Goal: Information Seeking & Learning: Learn about a topic

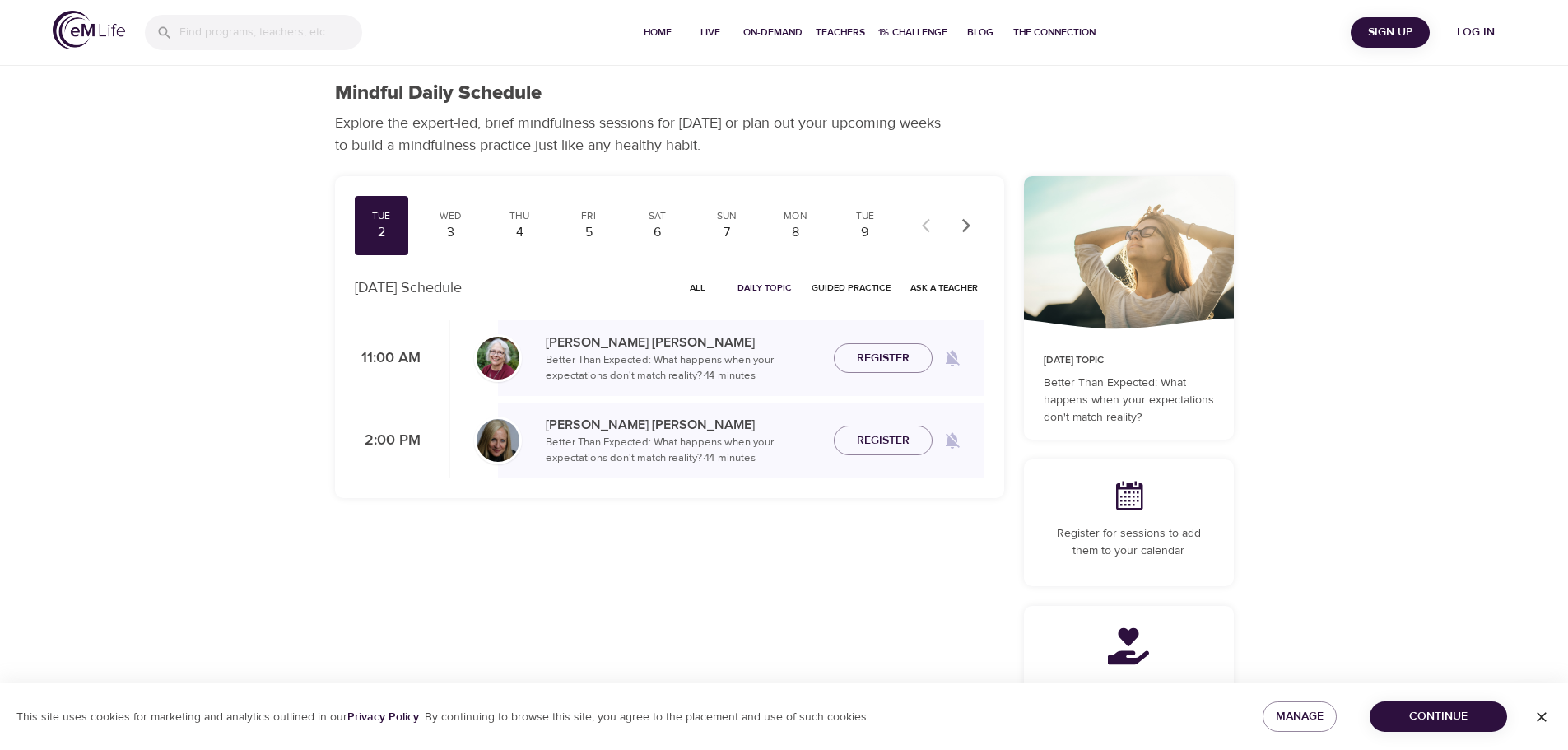
click at [1486, 33] on span "Log in" at bounding box center [1475, 32] width 65 height 20
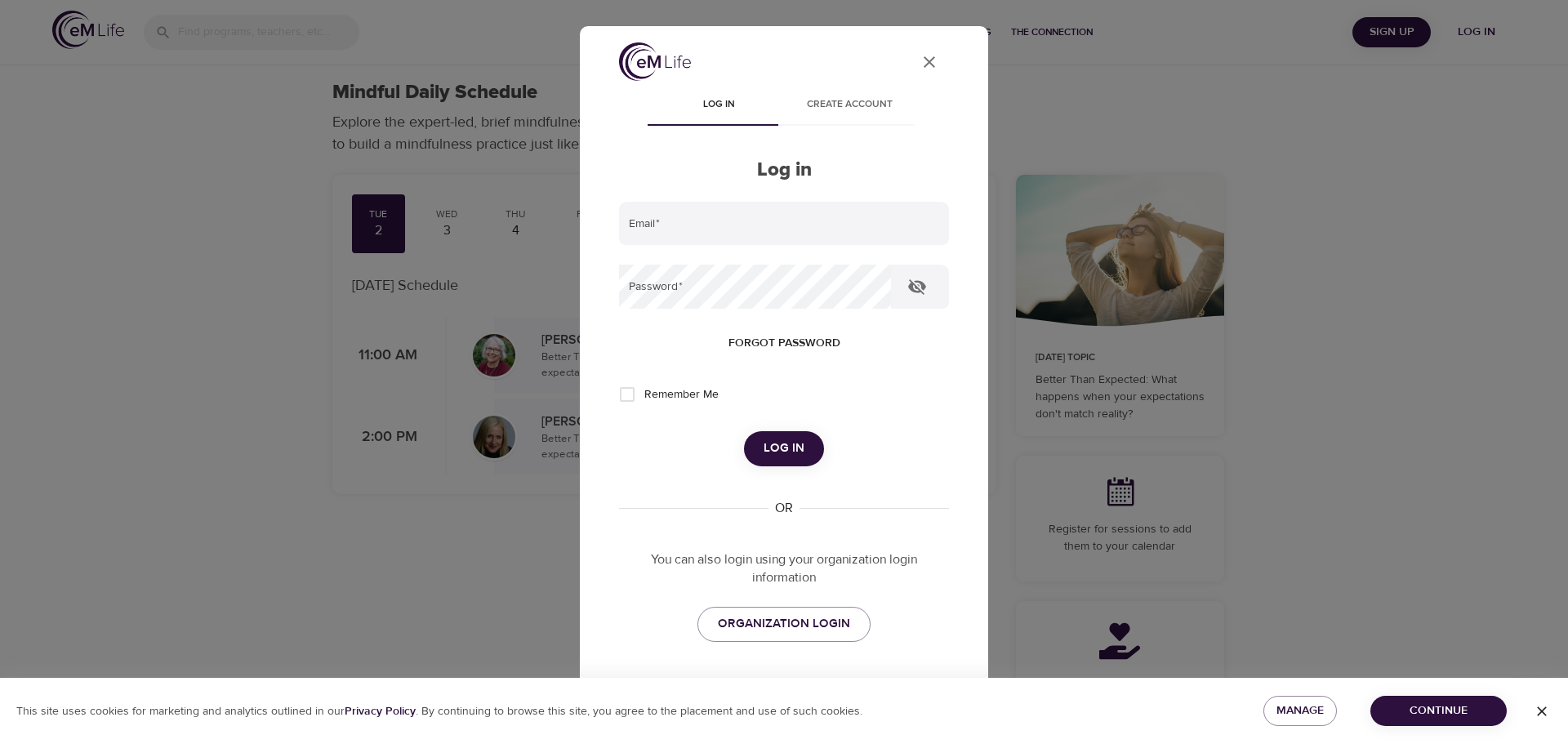
type input "cwondrow@wondrhealth.com"
click at [781, 444] on span "Log in" at bounding box center [784, 448] width 41 height 21
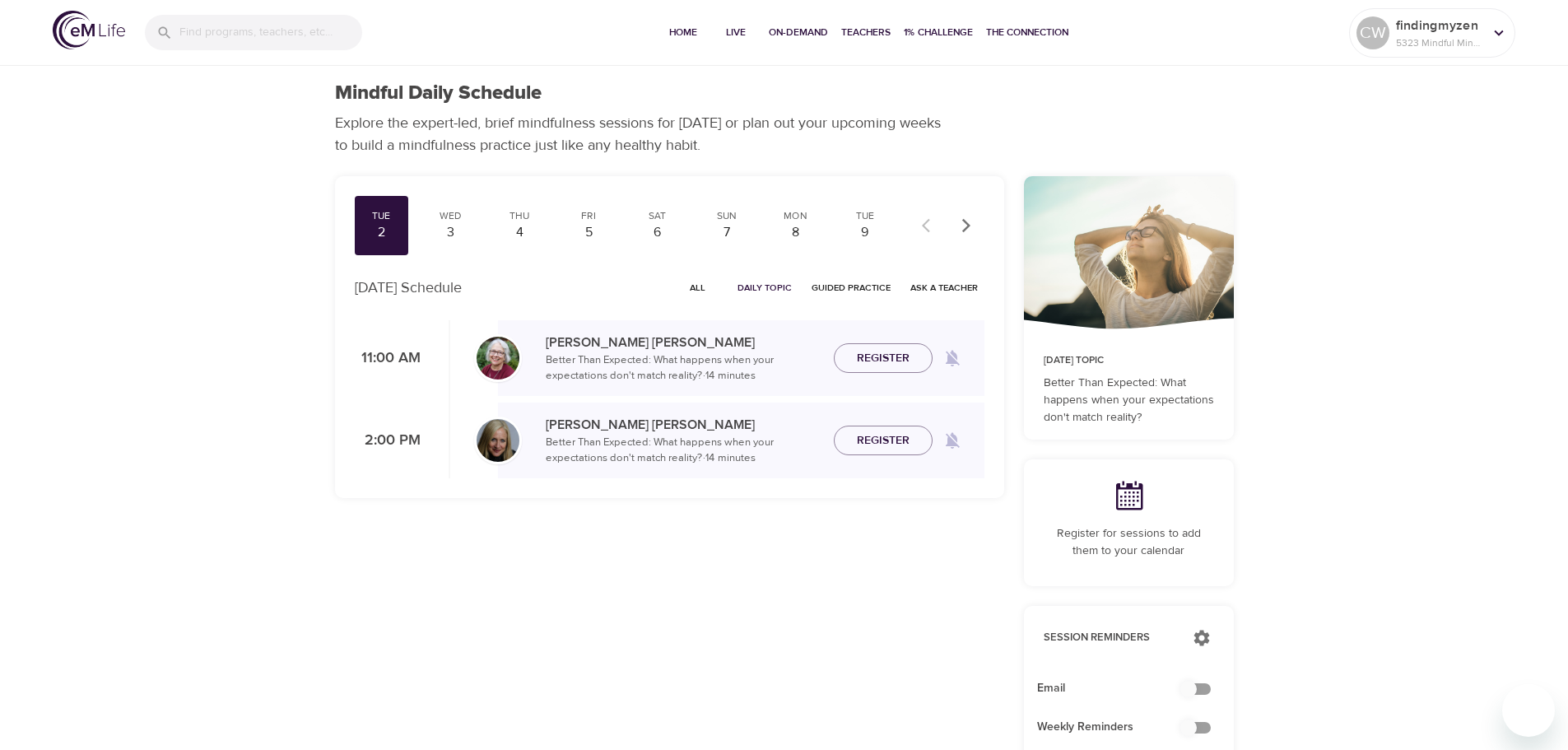
checkbox input "true"
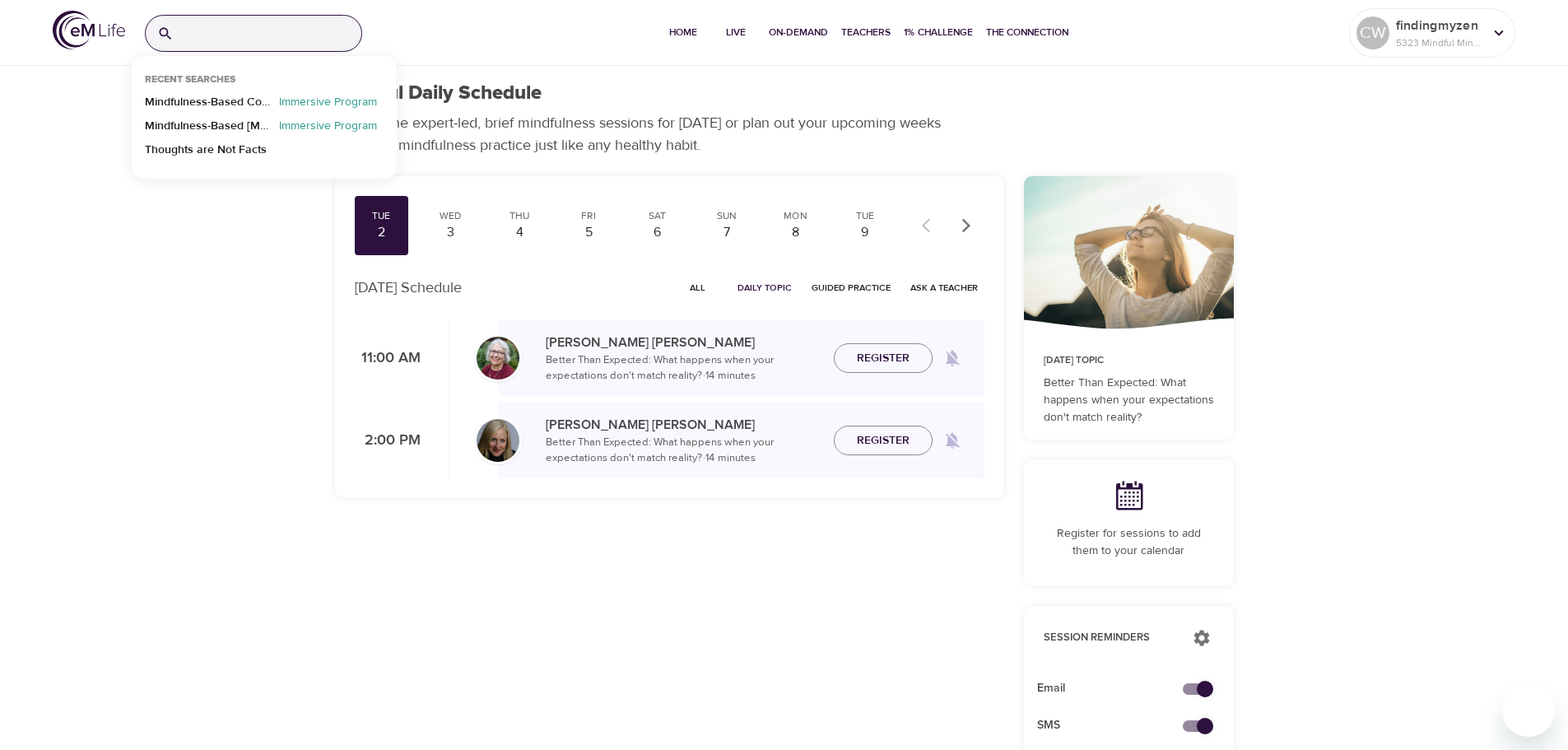
click at [298, 37] on input "search" at bounding box center [270, 33] width 181 height 36
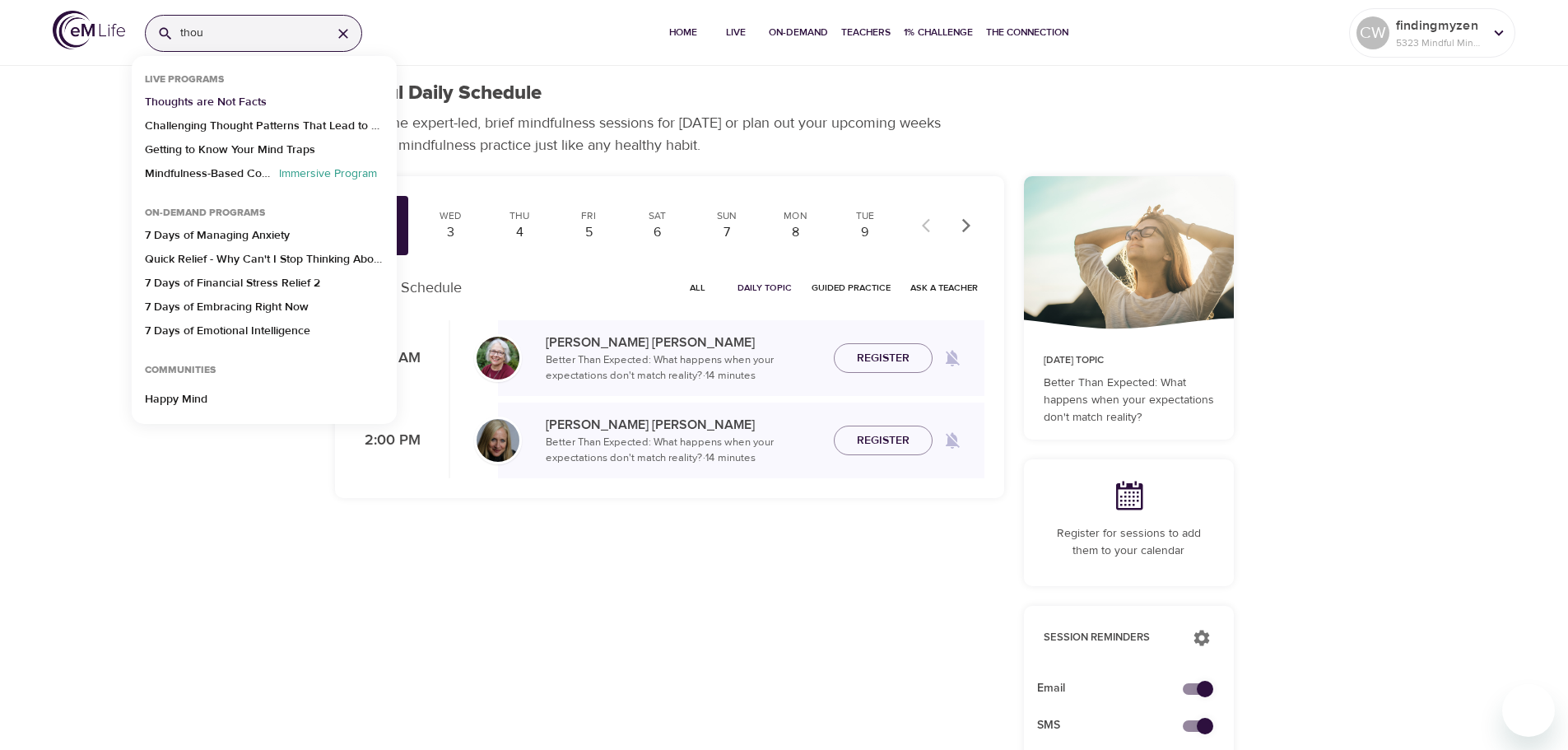
type input "thou"
click at [244, 103] on p "Thoughts are Not Facts" at bounding box center [205, 105] width 122 height 24
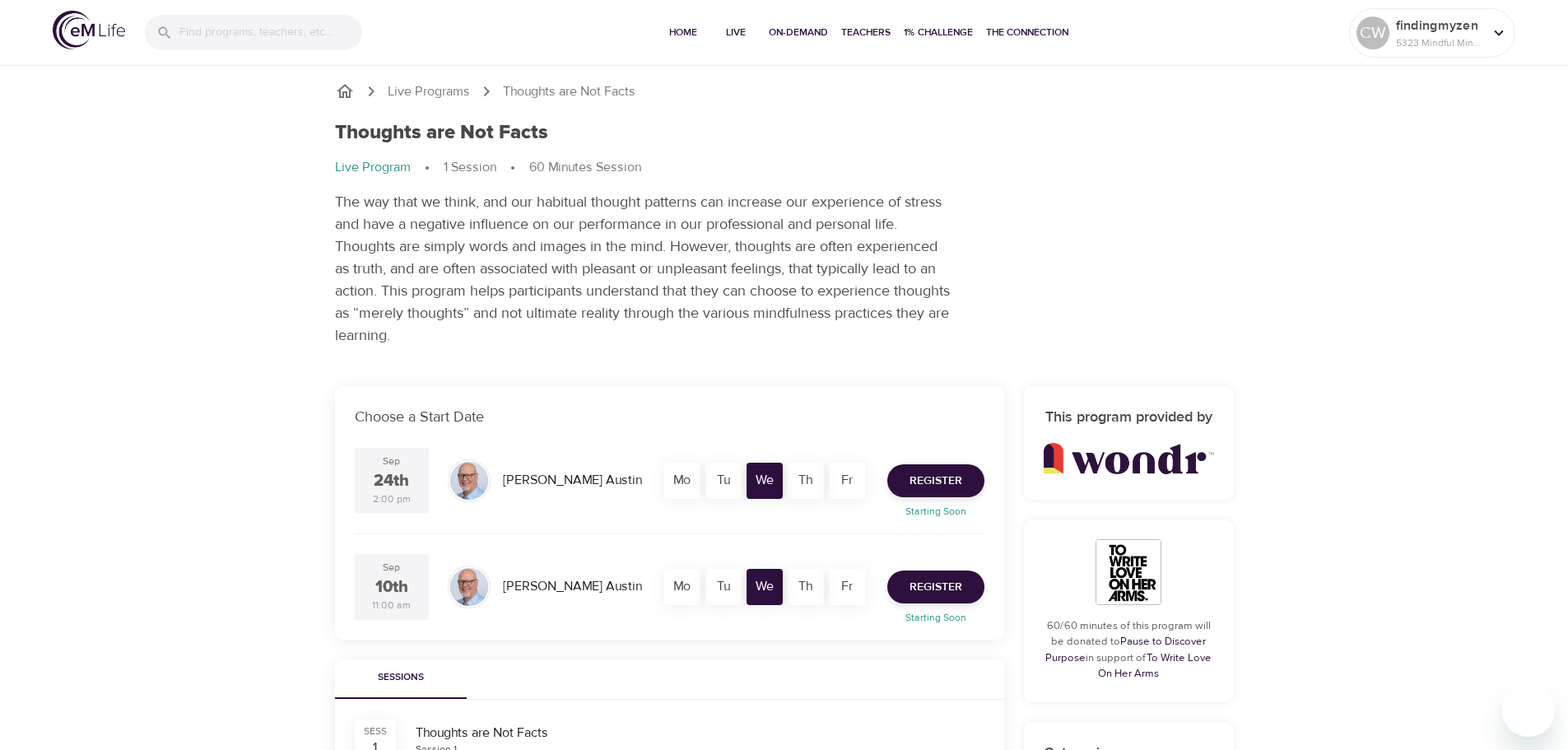
click at [258, 459] on div "Live Programs Thoughts are Not Facts Thoughts are Not Facts Live Program 1 Sess…" at bounding box center [784, 700] width 1568 height 1400
click at [692, 30] on span "Home" at bounding box center [683, 32] width 39 height 17
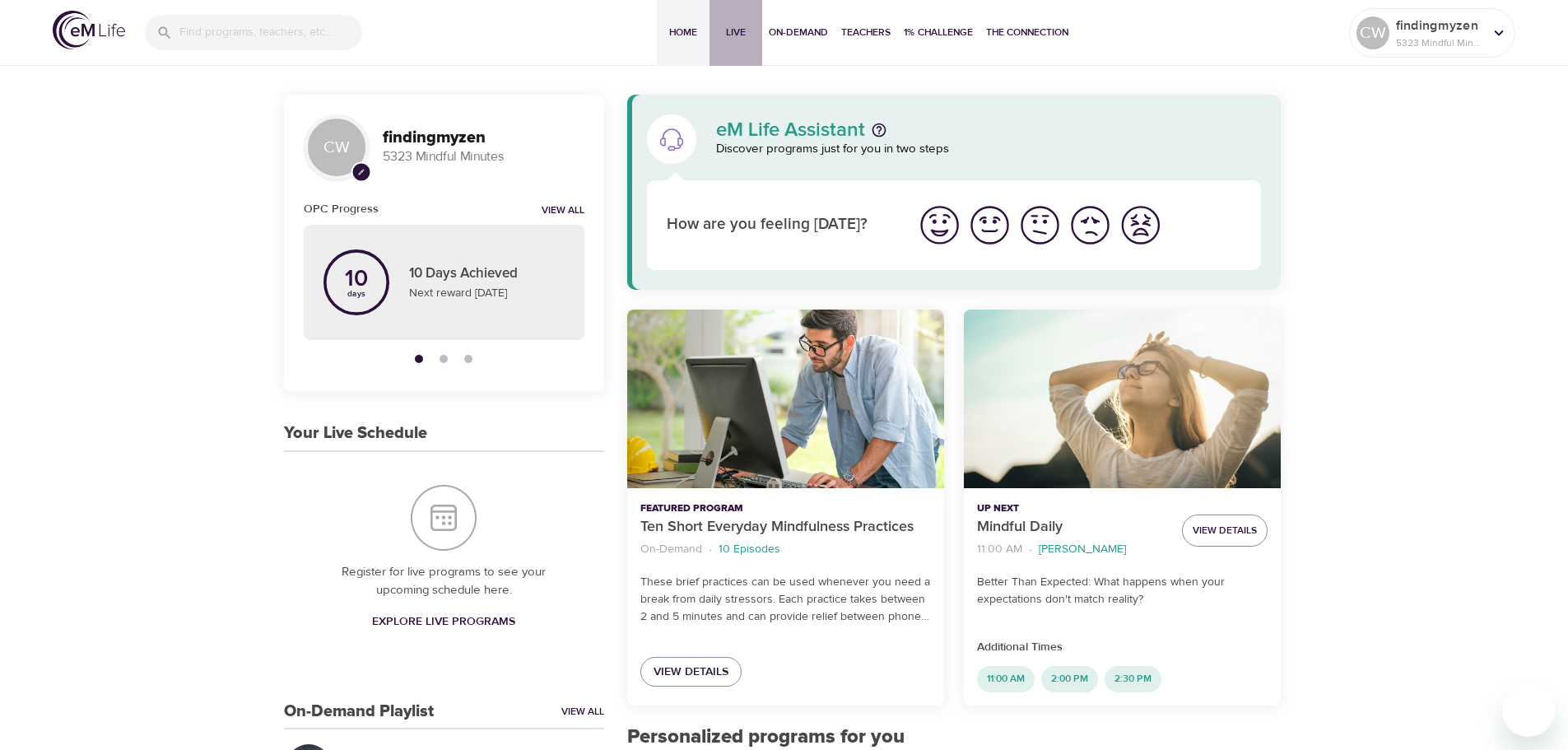
click at [740, 32] on span "Live" at bounding box center [736, 32] width 39 height 17
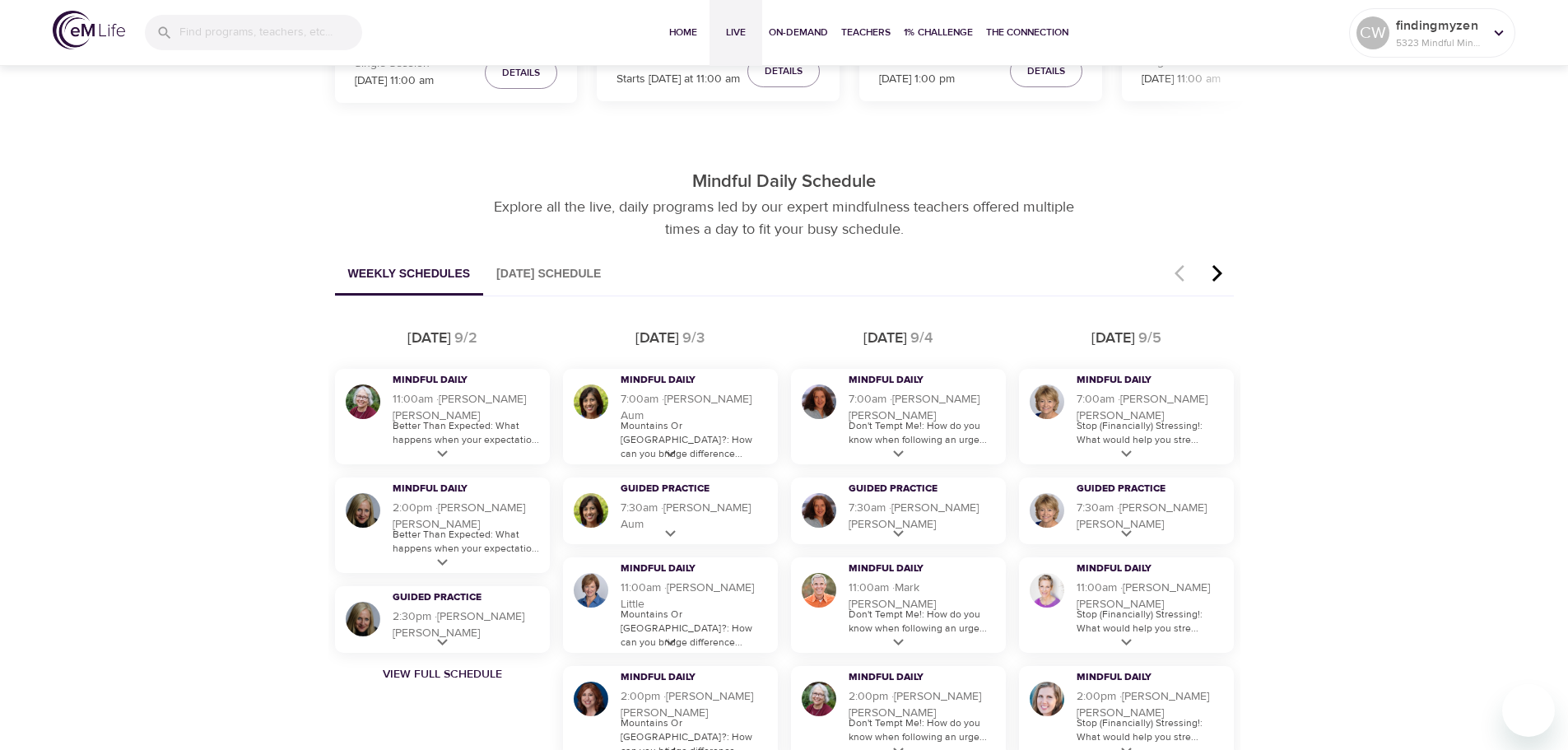
scroll to position [823, 0]
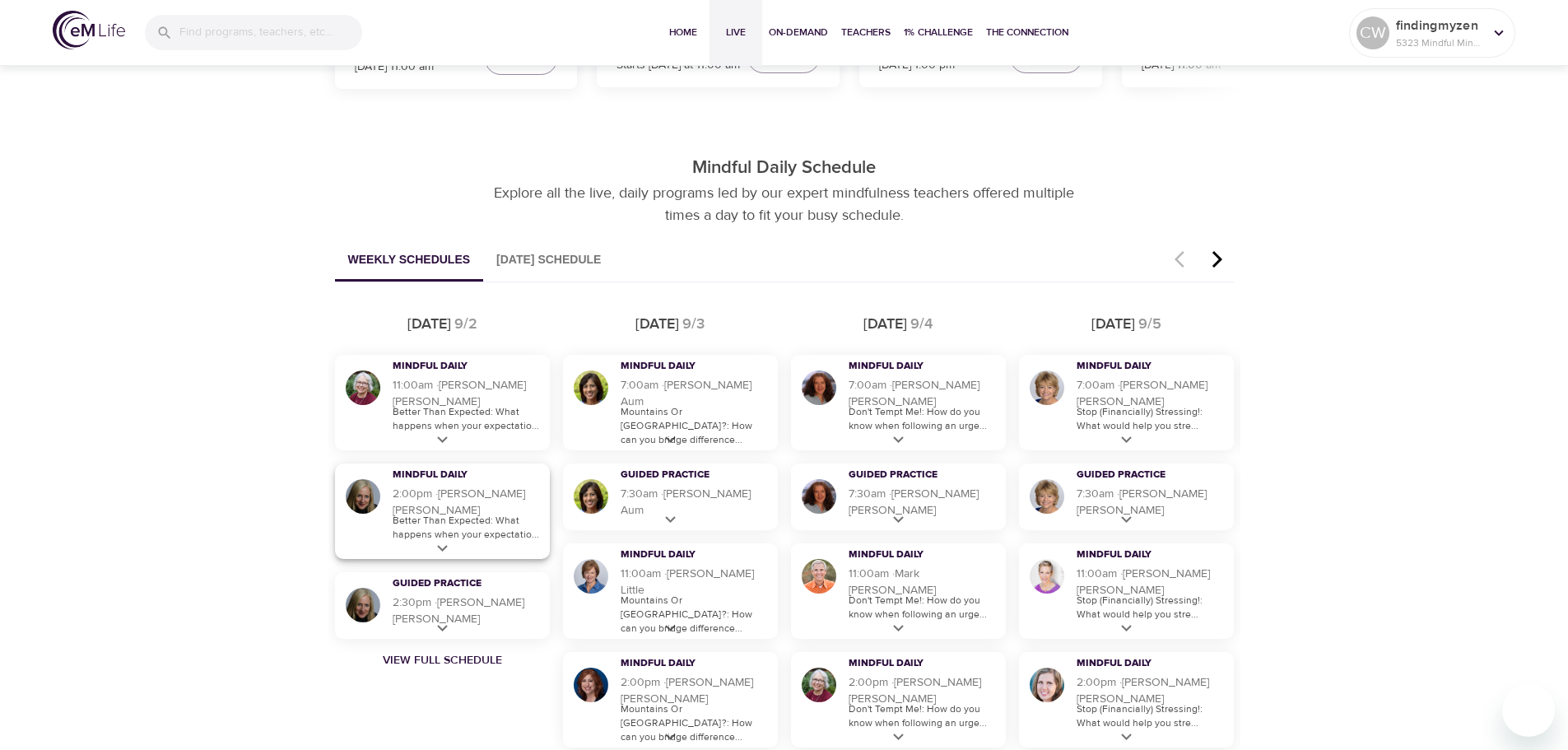
click at [442, 545] on icon at bounding box center [442, 548] width 20 height 20
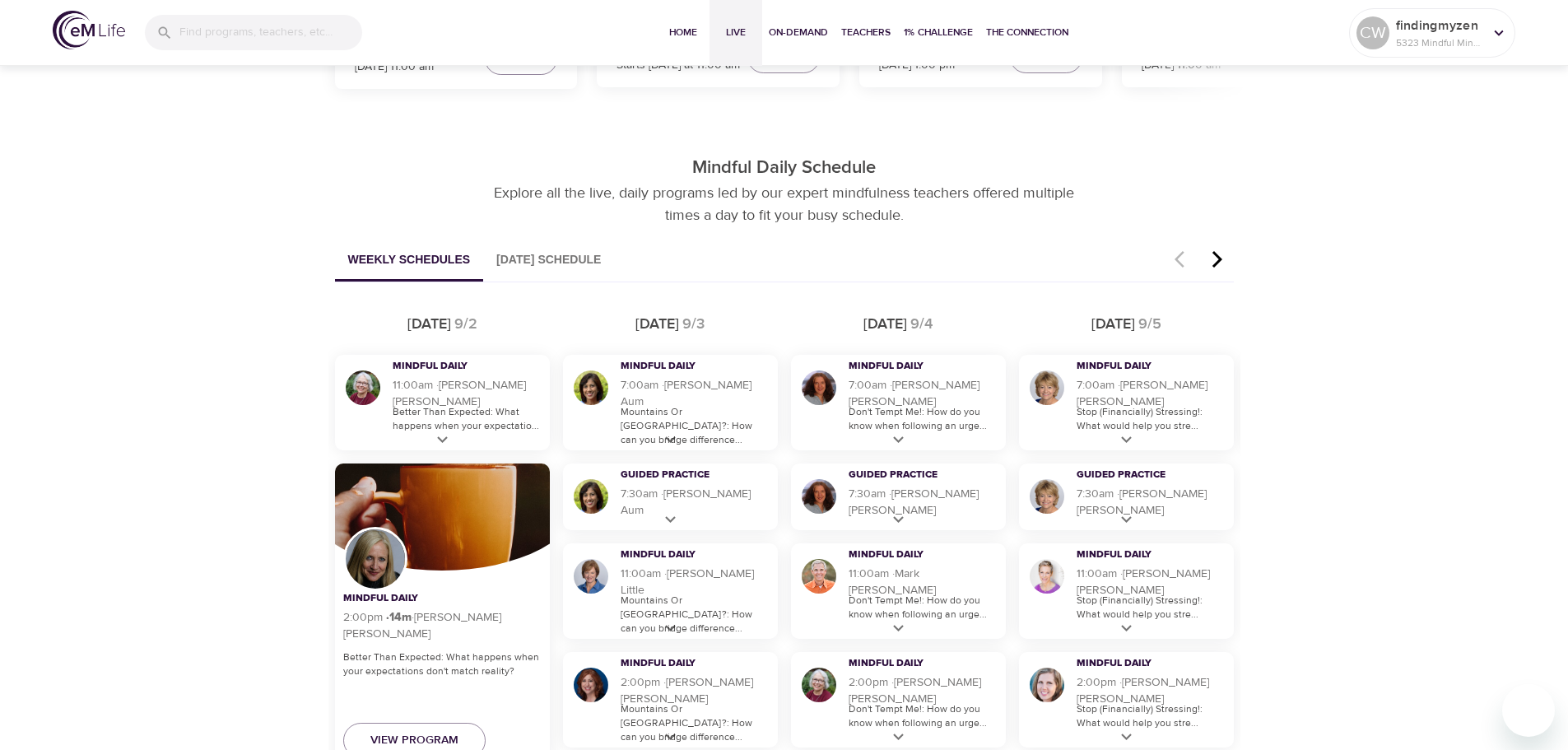
click at [287, 529] on div "Discover Live Programs Live sessions taught by our mindfulness experts. Whether…" at bounding box center [784, 707] width 1568 height 2935
click at [895, 438] on icon at bounding box center [898, 440] width 11 height 7
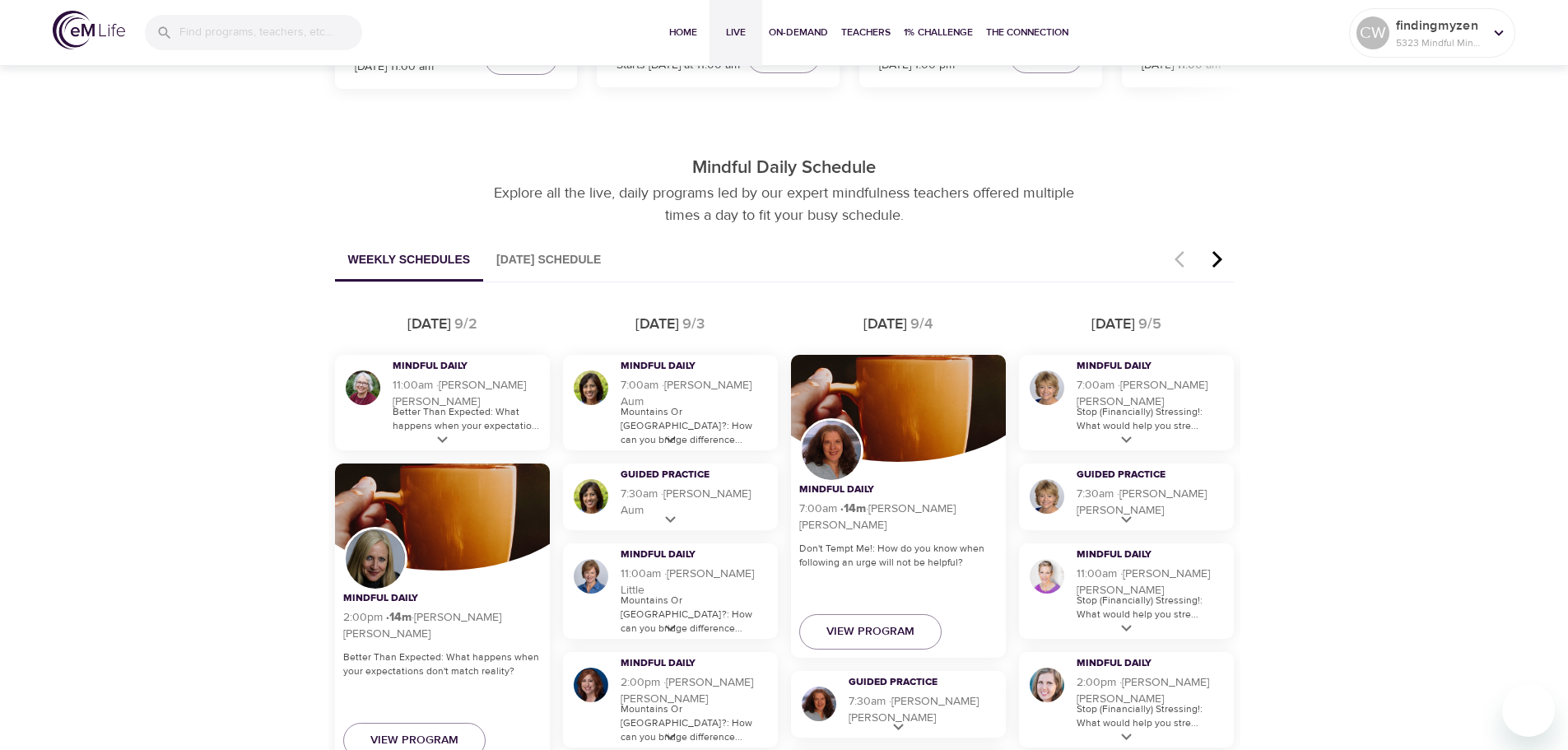
click at [244, 335] on div "Discover Live Programs Live sessions taught by our mindfulness experts. Whether…" at bounding box center [784, 761] width 1568 height 3044
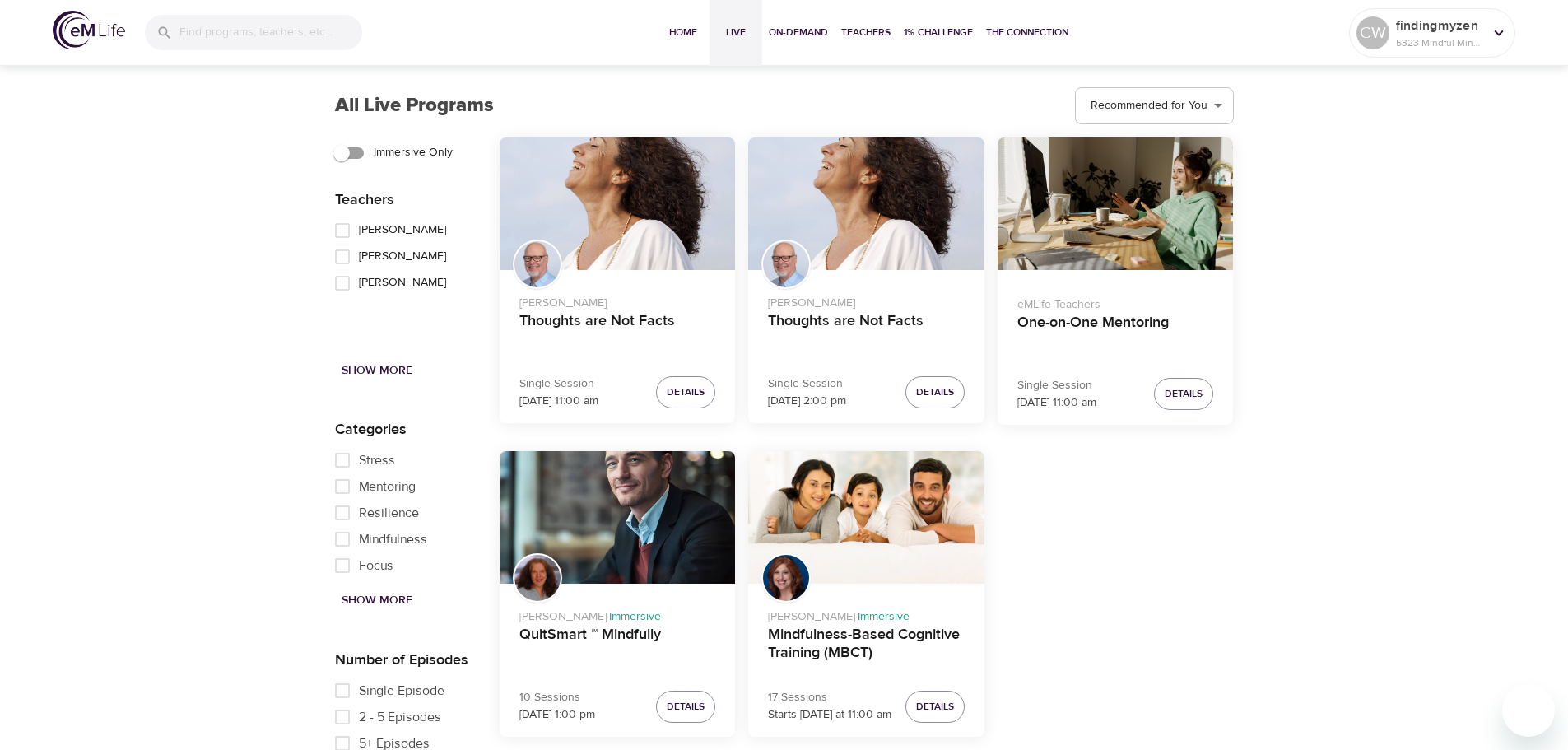
scroll to position [2222, 0]
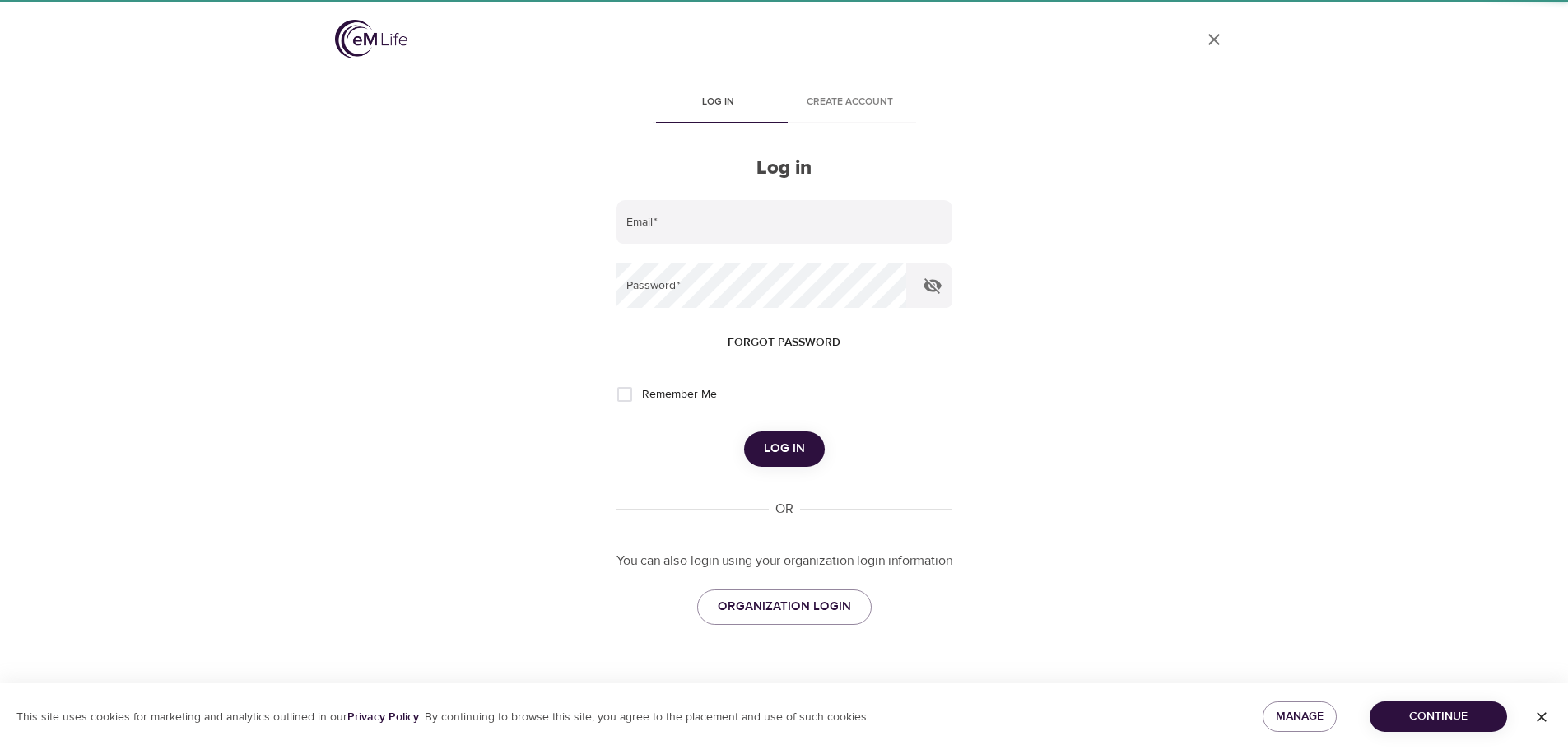
type input "cwondrow@wondrhealth.com"
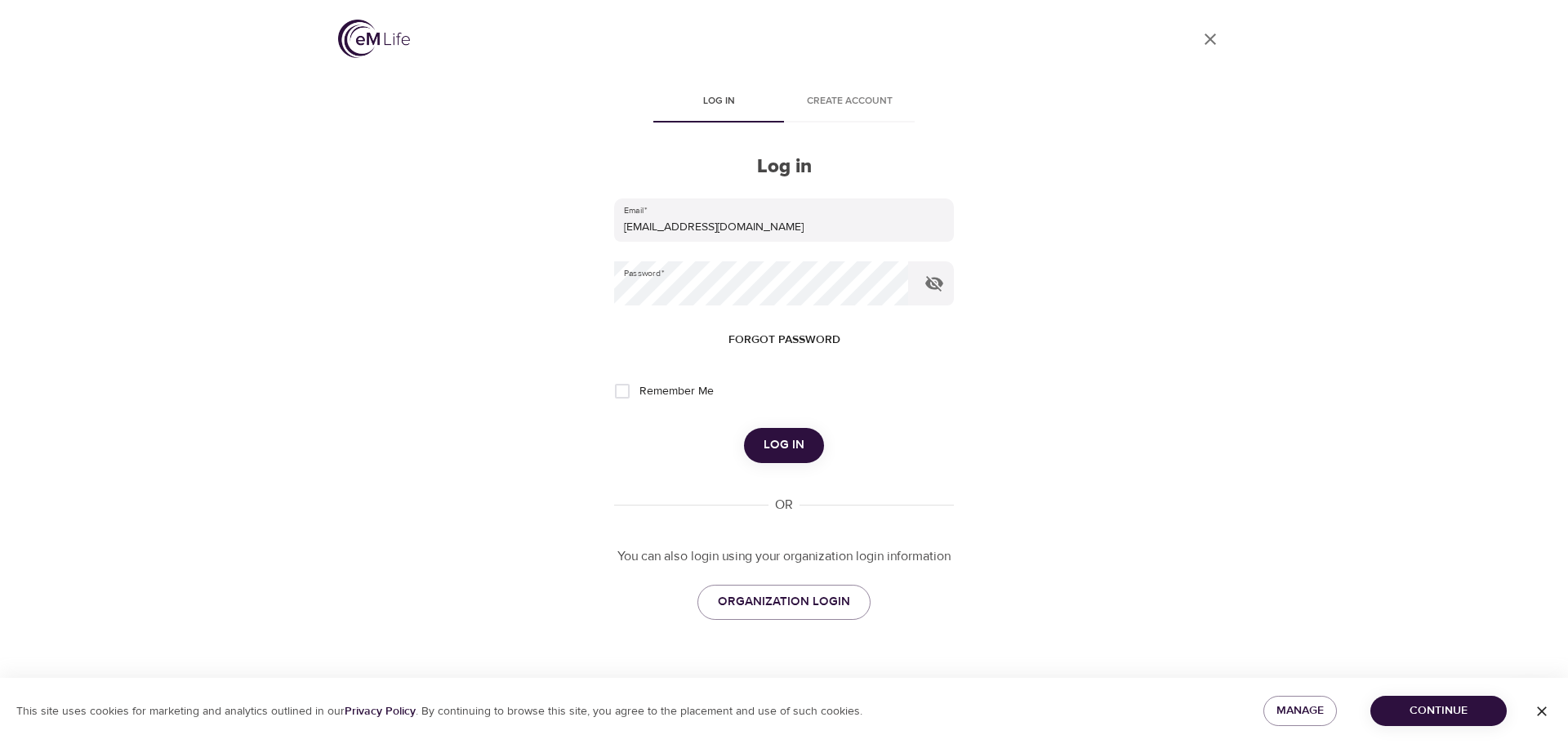
click at [1484, 710] on span "Continue" at bounding box center [1439, 710] width 111 height 20
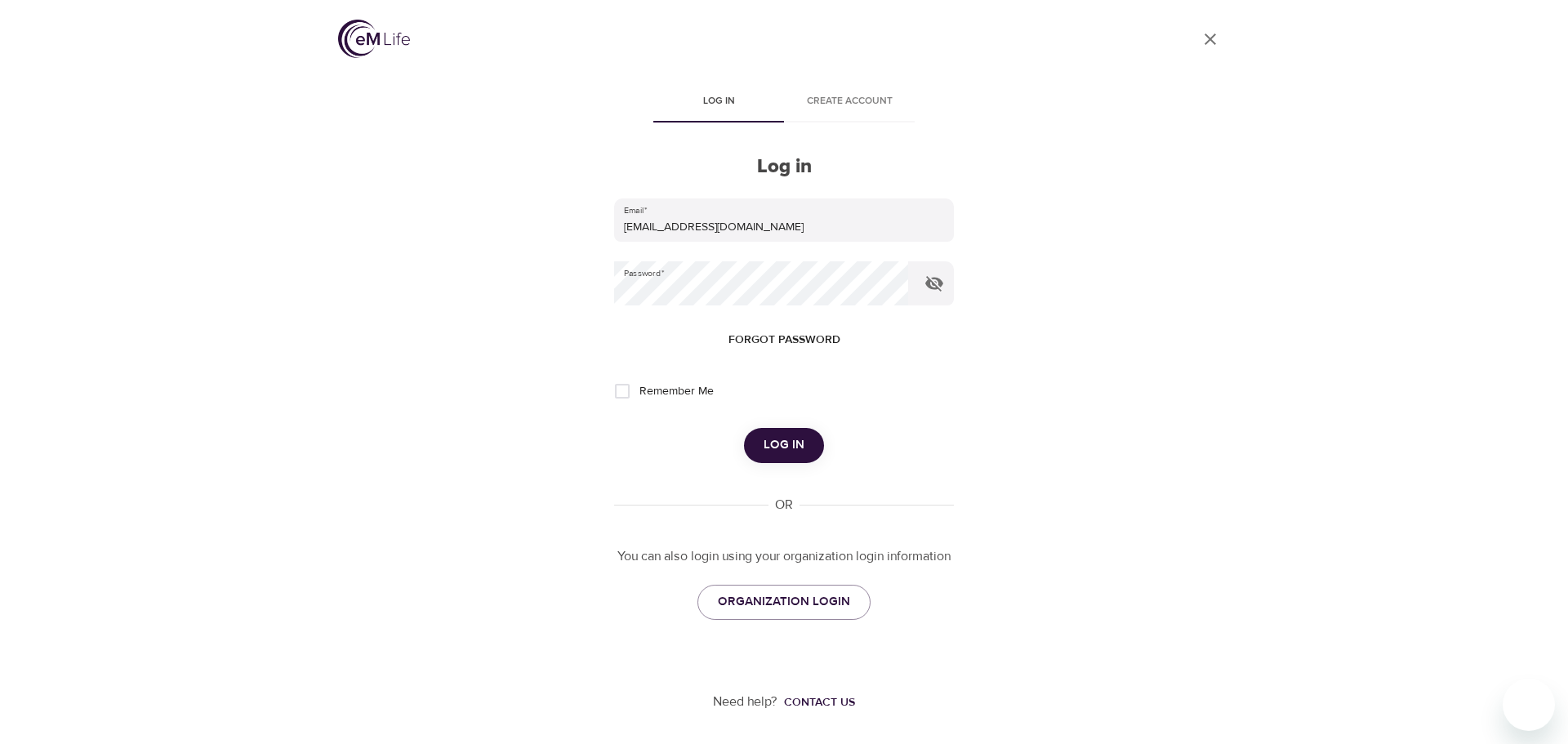
click at [803, 440] on span "Log in" at bounding box center [784, 445] width 41 height 21
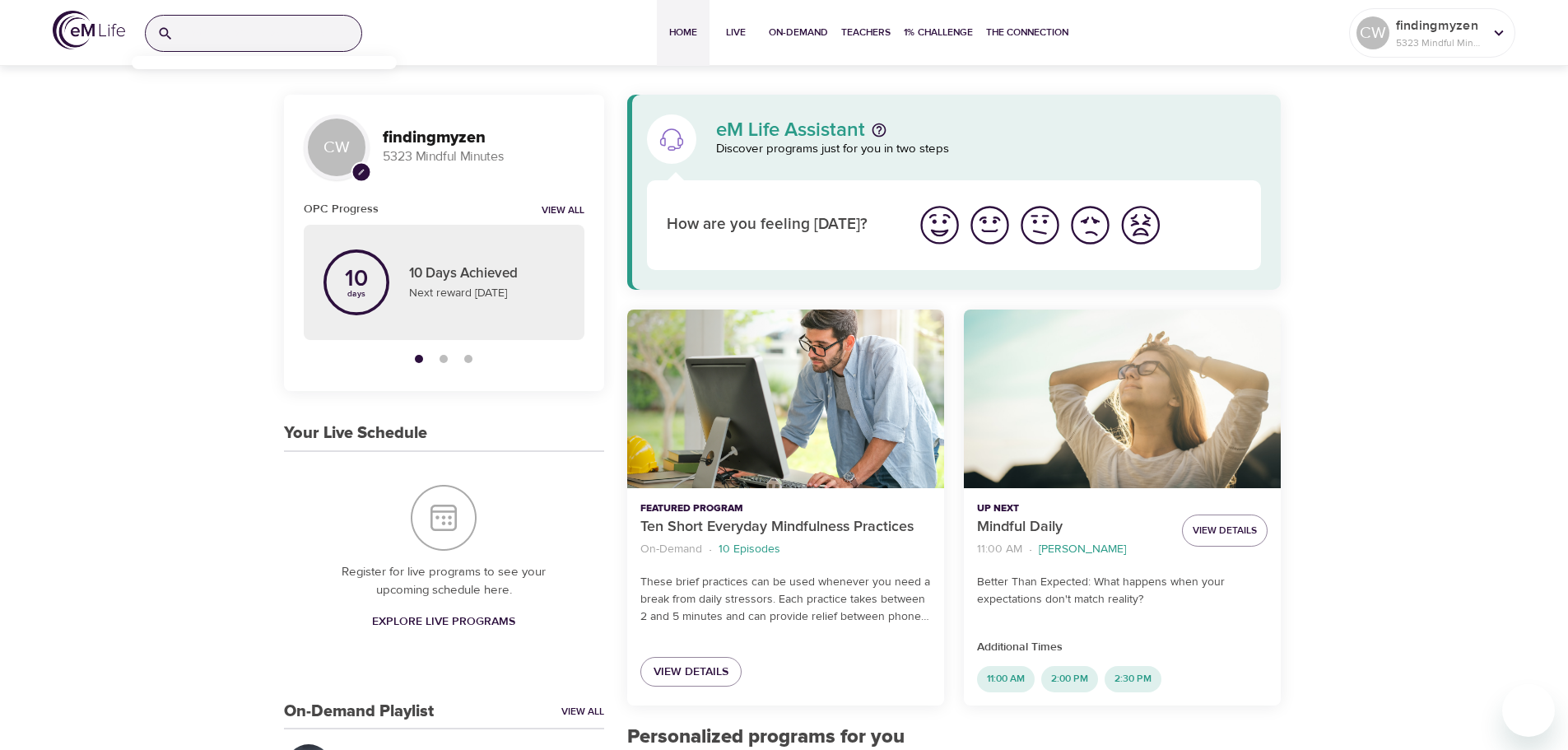
click at [215, 33] on input "search" at bounding box center [270, 33] width 181 height 36
type input "t"
click at [190, 99] on p "Thoughts are Not Facts" at bounding box center [205, 105] width 122 height 24
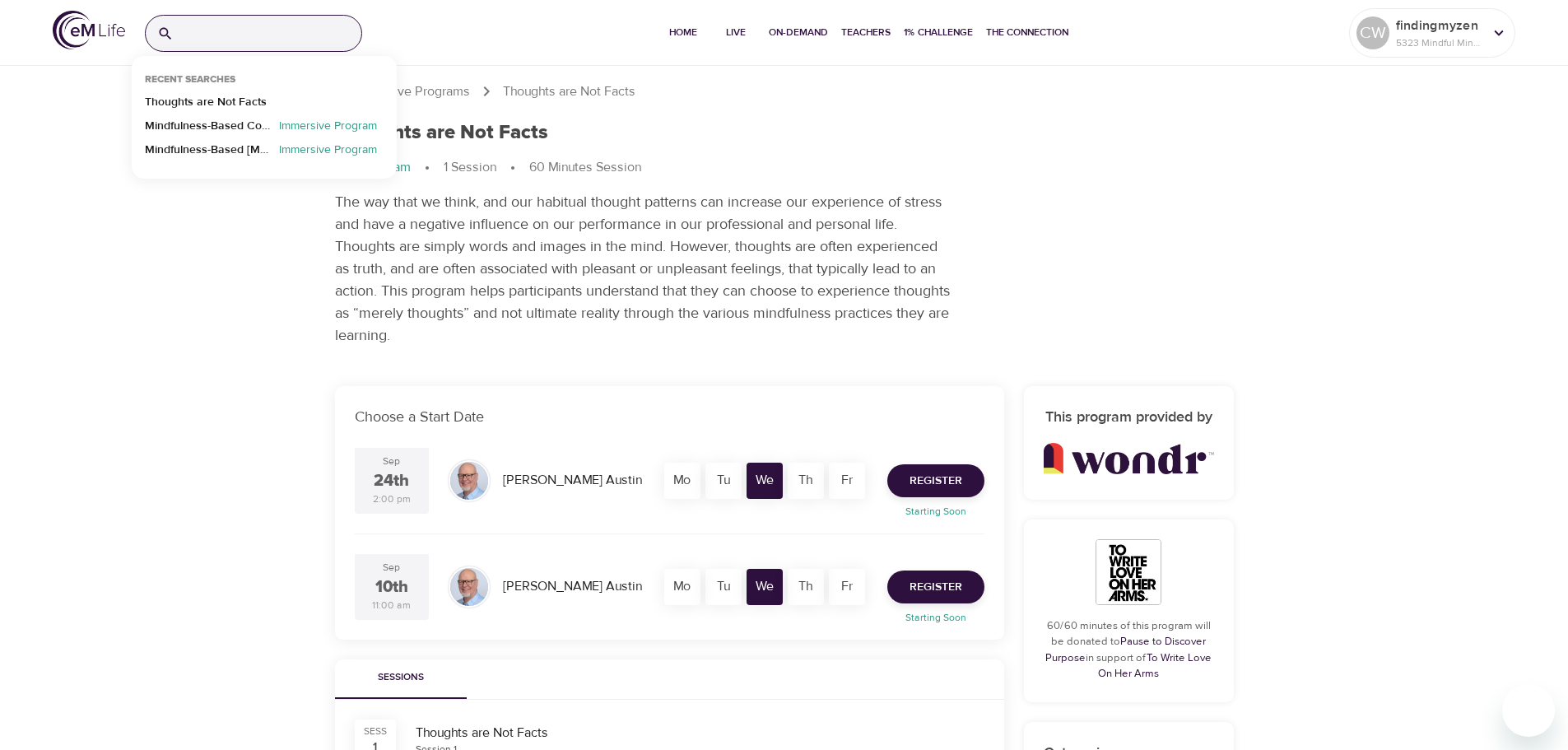
click at [257, 31] on input "search" at bounding box center [270, 33] width 181 height 36
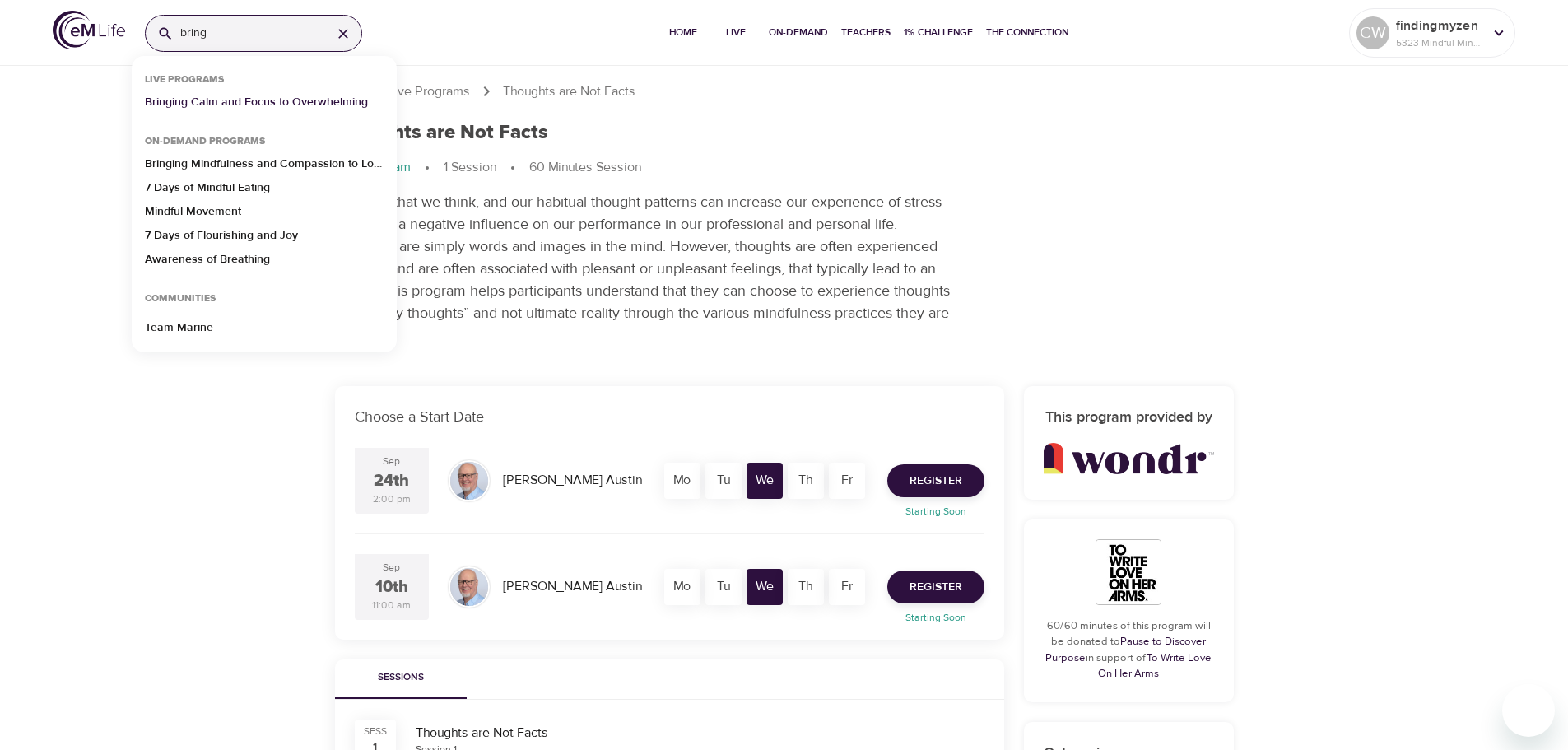
type input "bring"
click at [248, 105] on p "Bringing Calm and Focus to Overwhelming Situations" at bounding box center [264, 105] width 239 height 24
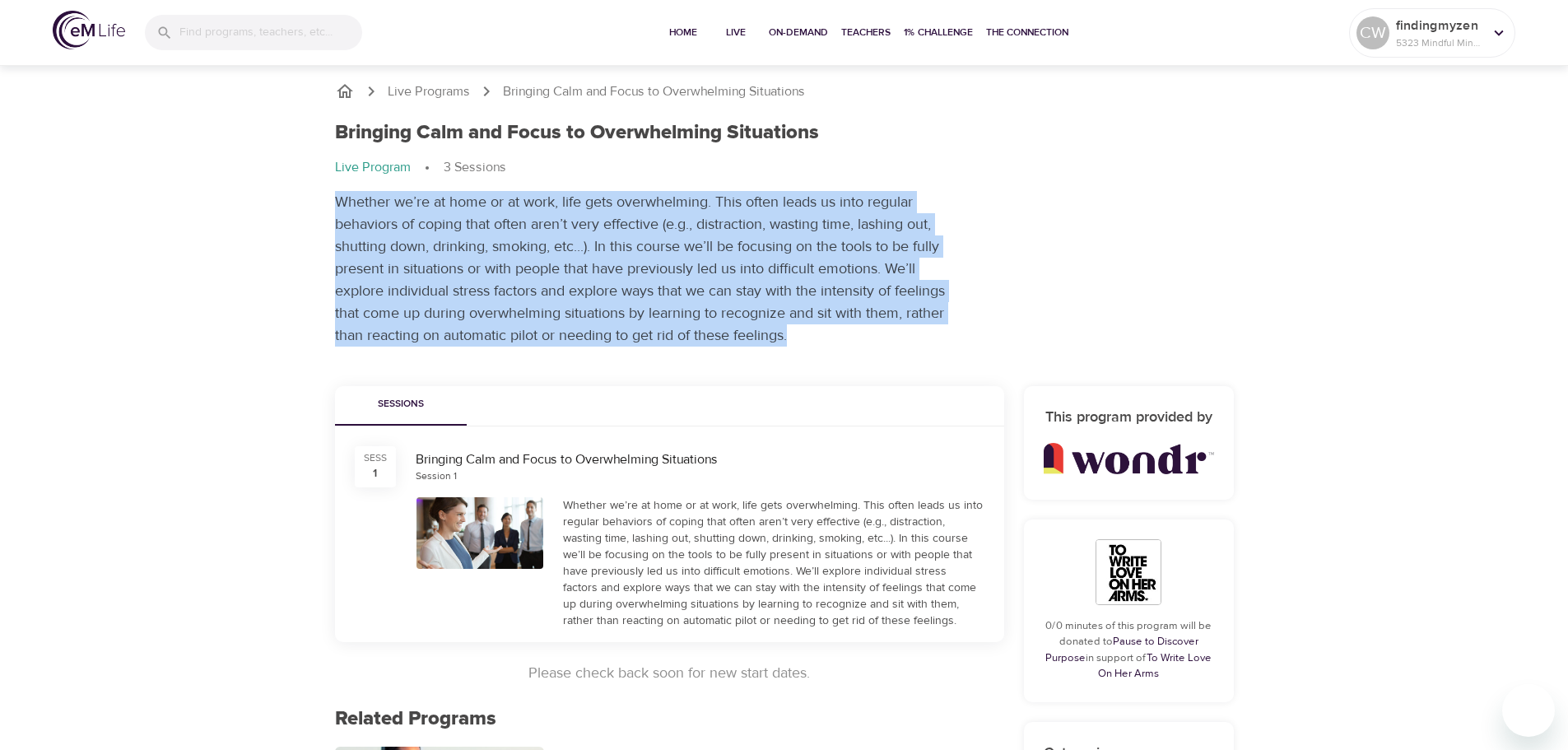
drag, startPoint x: 336, startPoint y: 201, endPoint x: 814, endPoint y: 339, distance: 497.5
click at [814, 339] on p "Whether we’re at home or at work, life gets overwhelming. This often leads us i…" at bounding box center [644, 269] width 617 height 156
copy p "Whether we’re at home or at work, life gets overwhelming. This often leads us i…"
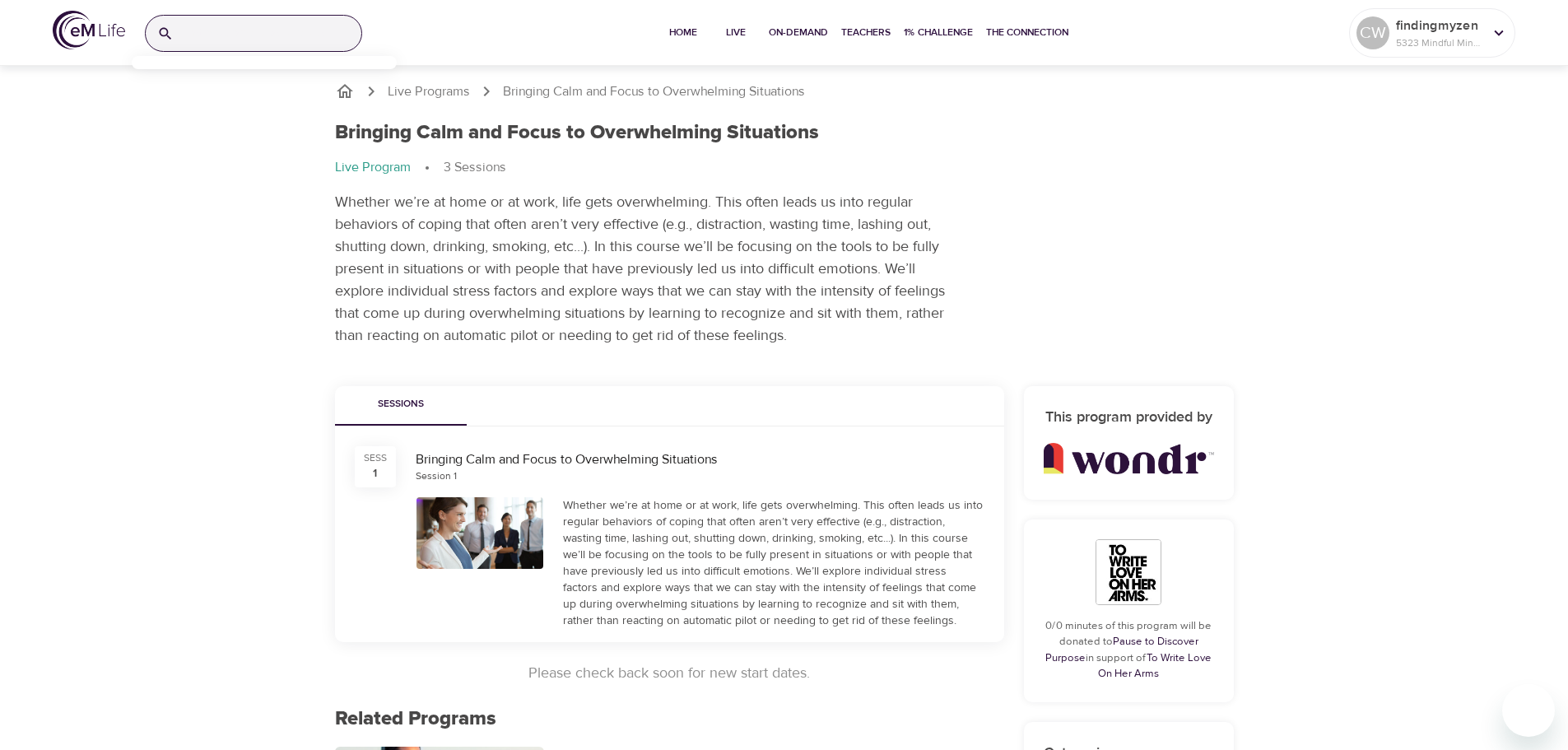
click at [253, 38] on input "search" at bounding box center [270, 33] width 181 height 36
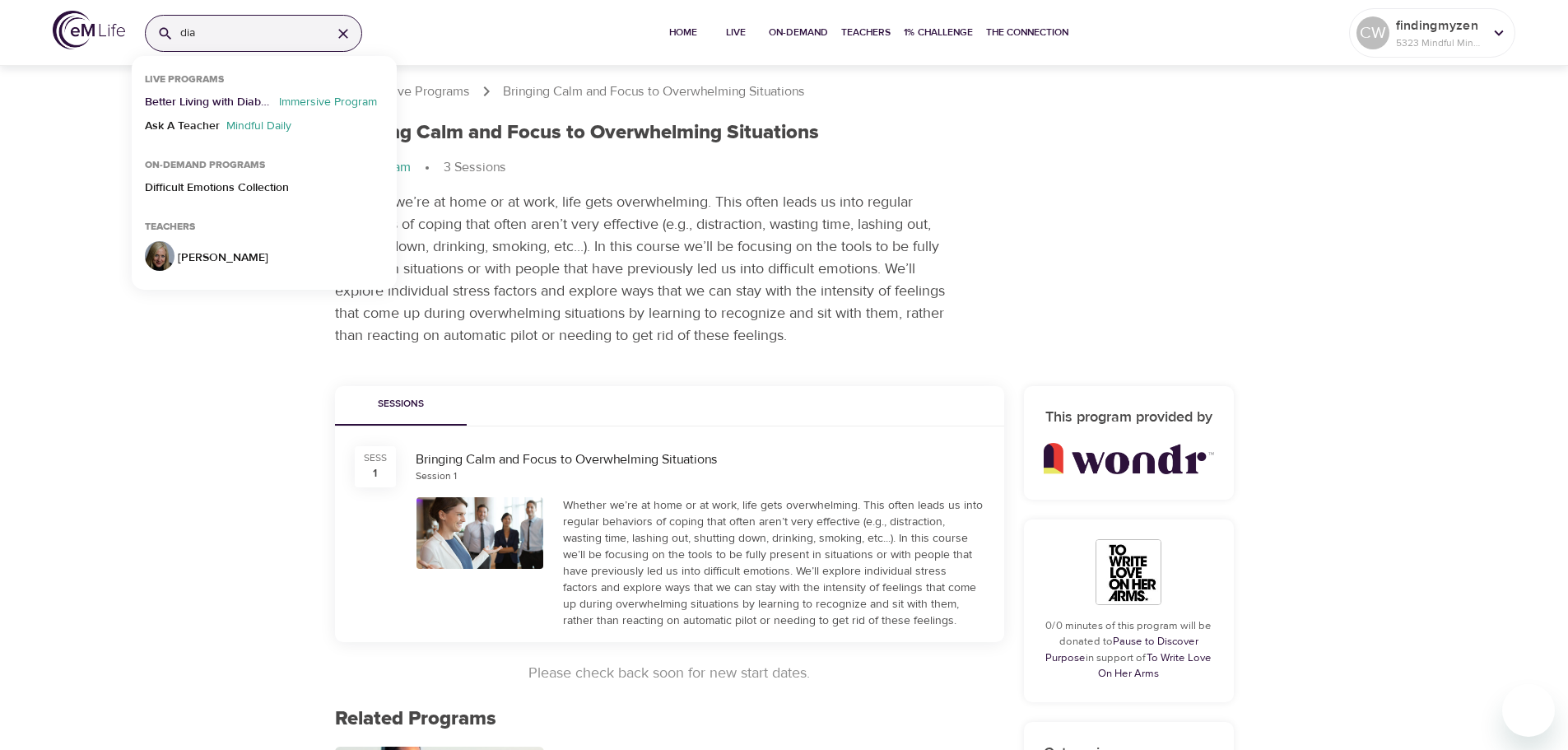
type input "dia"
click at [204, 104] on p "Better Living with Diabetes" at bounding box center [208, 105] width 128 height 24
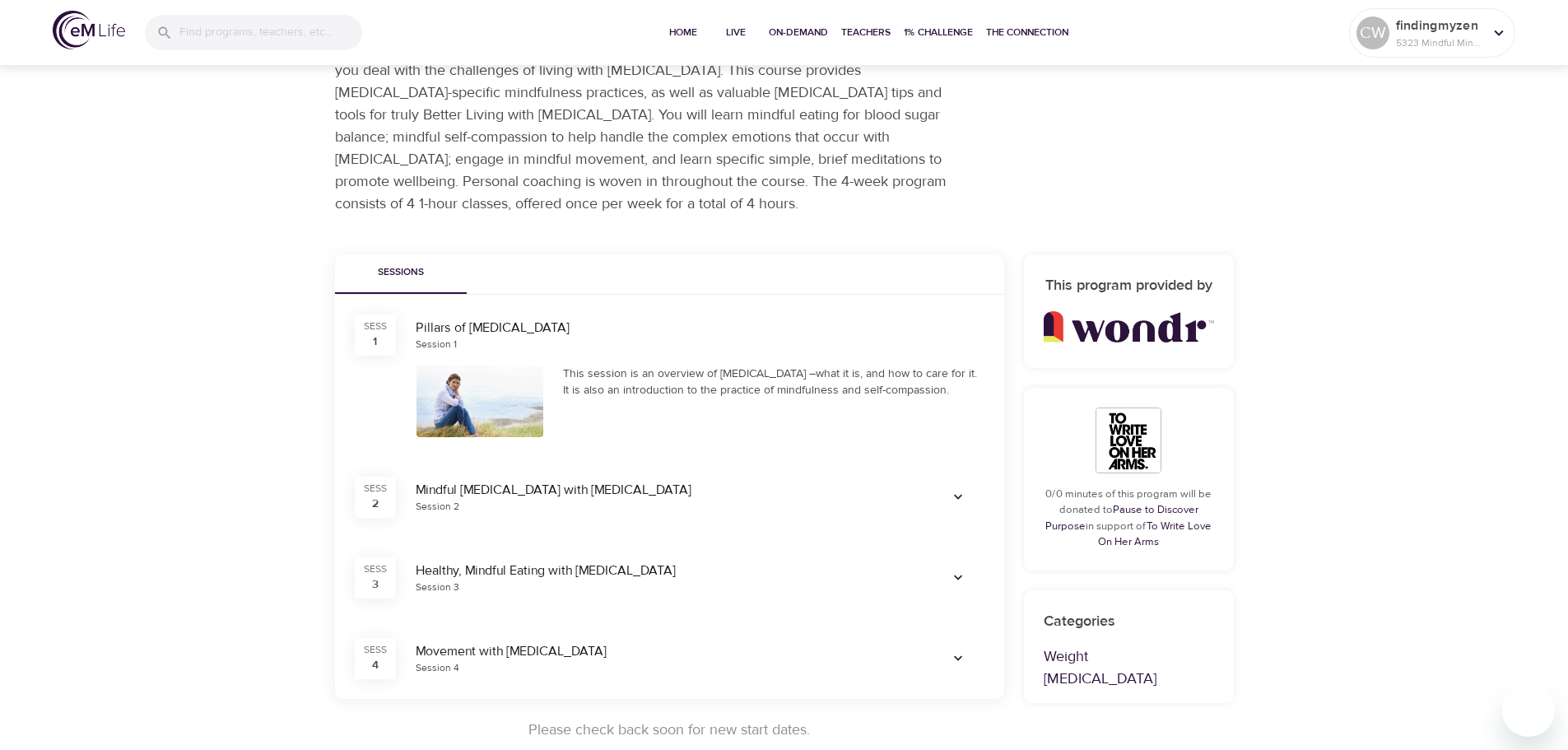
scroll to position [155, 0]
click at [446, 401] on div at bounding box center [480, 401] width 128 height 71
click at [429, 326] on div "Pillars of Diabetes" at bounding box center [700, 327] width 569 height 19
click at [661, 384] on div "This session is an overview of diabetes –what it is, and how to care for it. It…" at bounding box center [774, 381] width 422 height 33
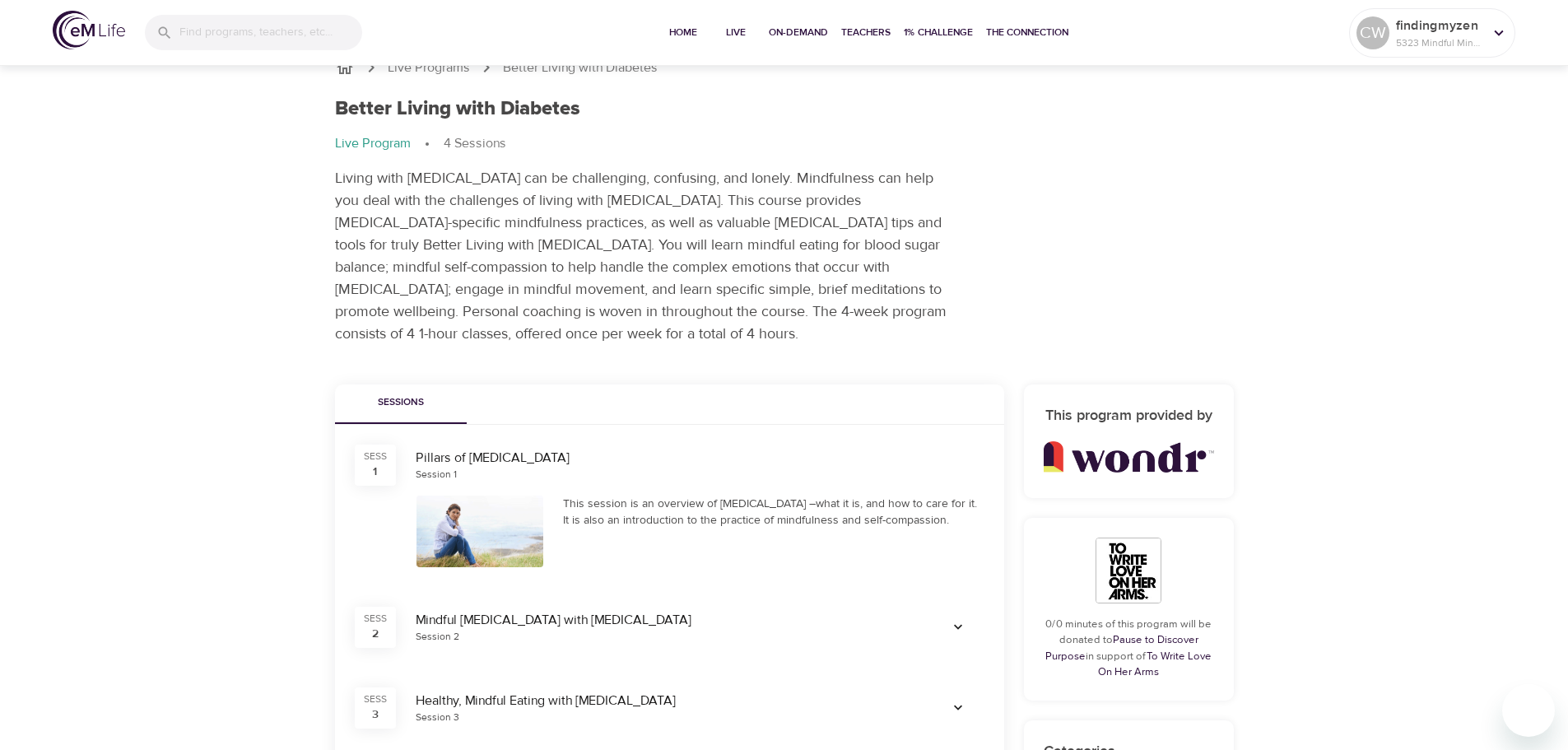
scroll to position [0, 0]
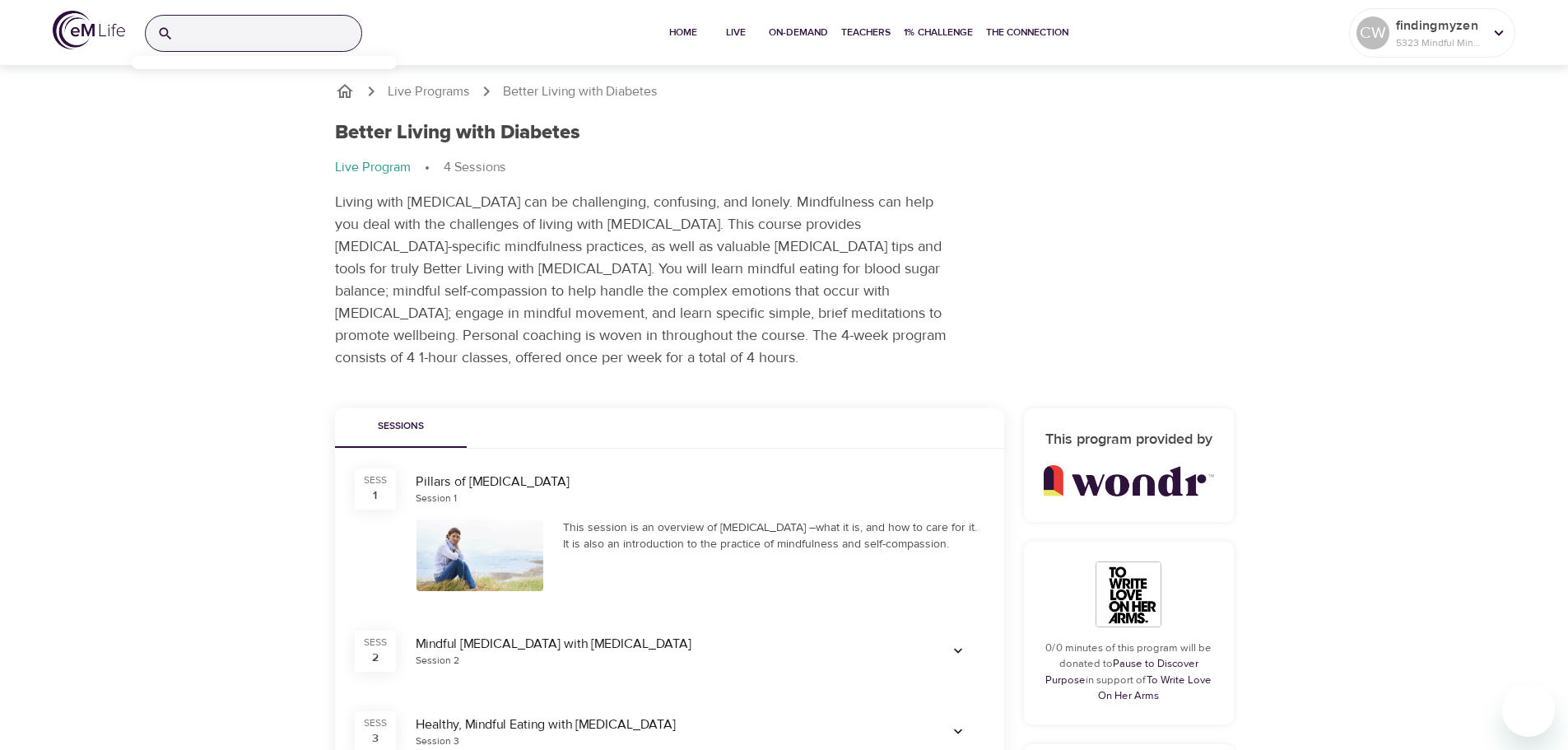
click at [230, 26] on input "search" at bounding box center [270, 33] width 181 height 36
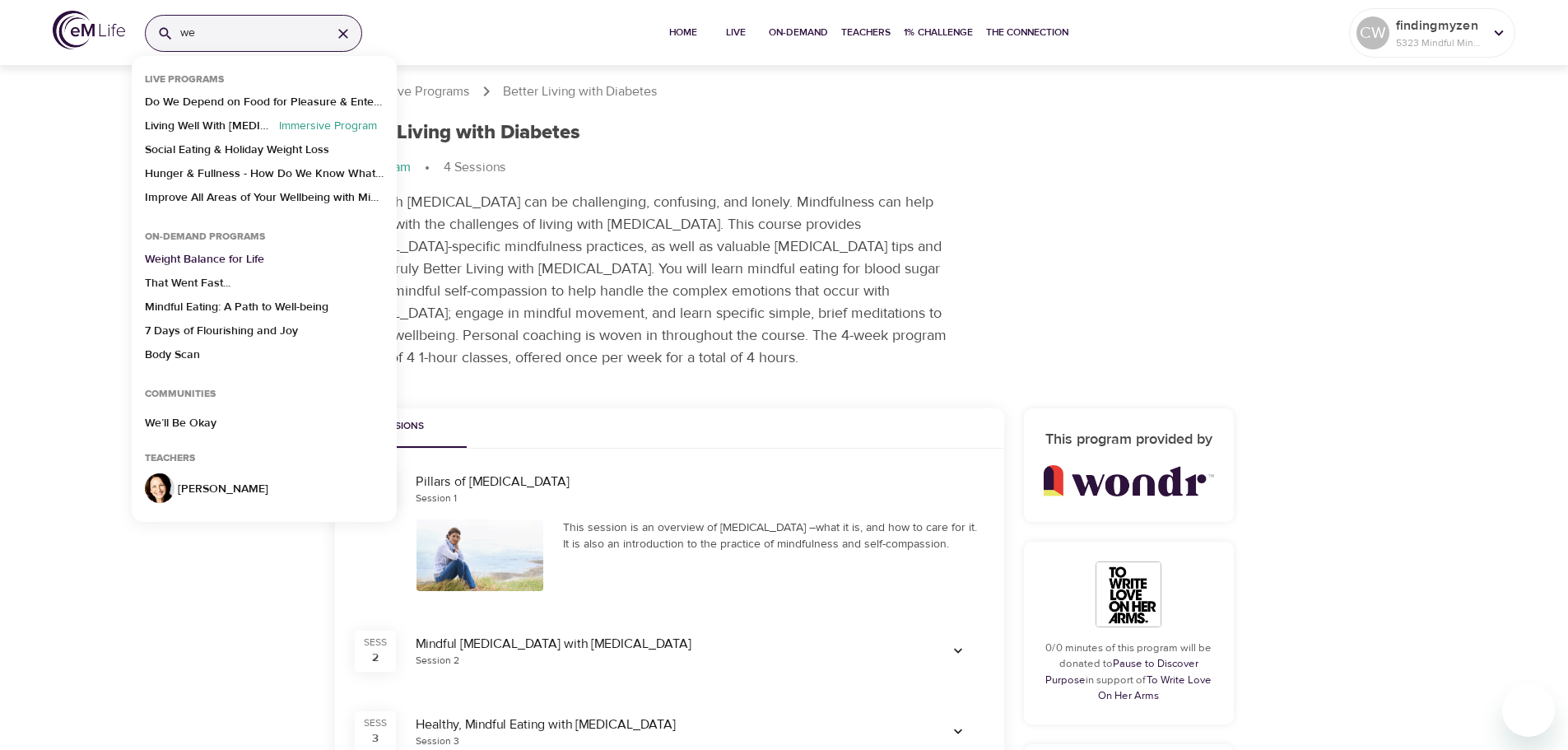
type input "we"
click at [198, 256] on p "Weight Balance for Life" at bounding box center [204, 263] width 119 height 24
